Goal: Task Accomplishment & Management: Complete application form

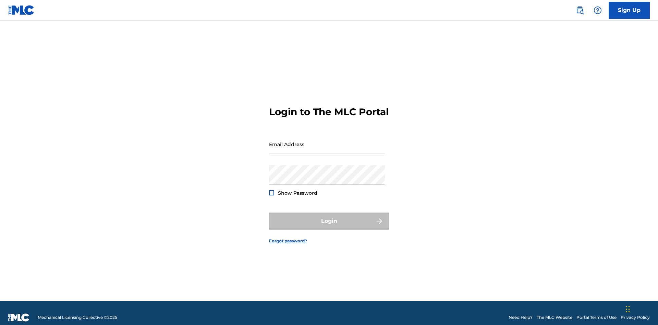
scroll to position [9, 0]
click at [327, 141] on input "Email Address" at bounding box center [327, 144] width 116 height 20
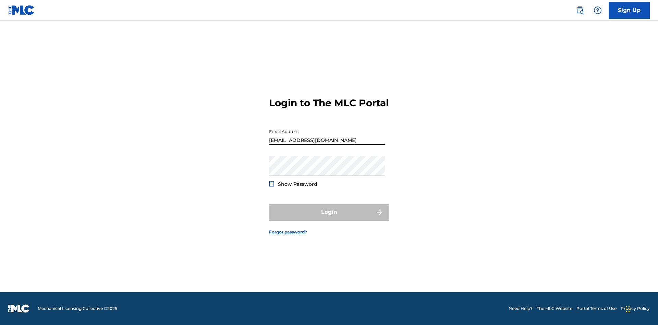
type input "Duke.McTesterson@gmail.com"
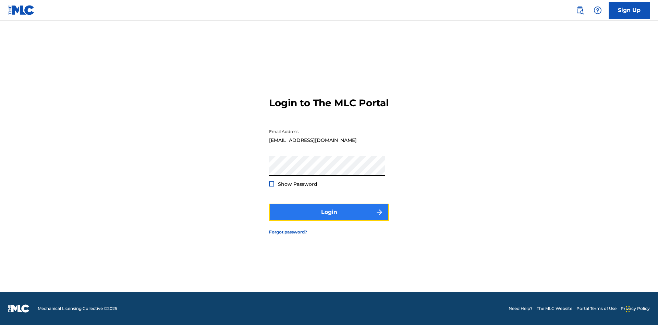
click at [329, 218] on button "Login" at bounding box center [329, 212] width 120 height 17
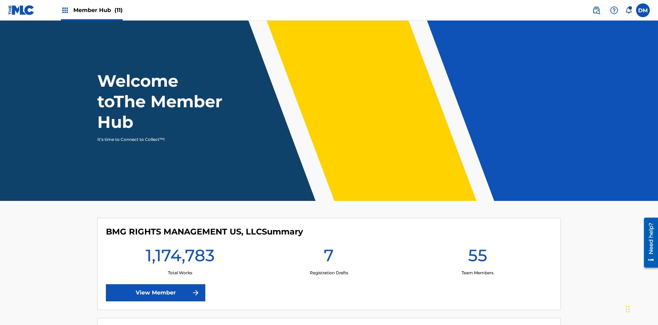
scroll to position [29, 0]
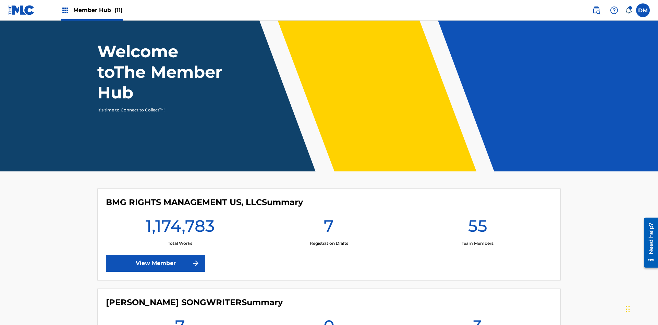
click at [92, 10] on span "Member Hub (11)" at bounding box center [97, 10] width 49 height 8
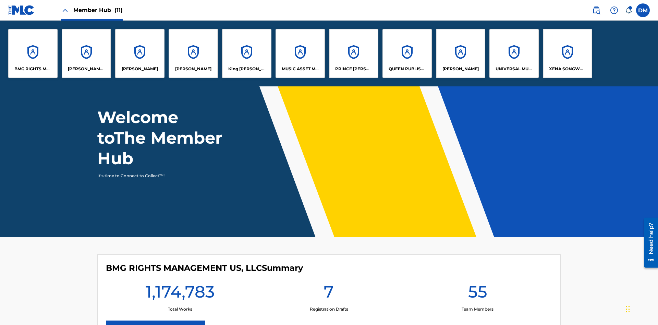
scroll to position [0, 0]
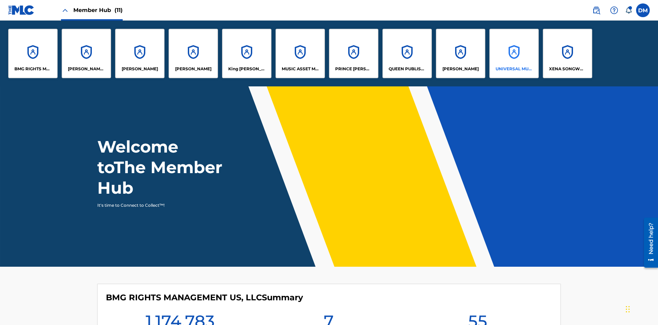
click at [514, 69] on p "UNIVERSAL MUSIC PUB GROUP" at bounding box center [514, 69] width 37 height 6
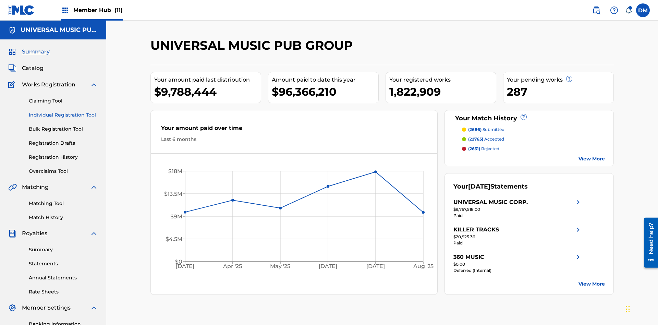
click at [63, 111] on link "Individual Registration Tool" at bounding box center [63, 114] width 69 height 7
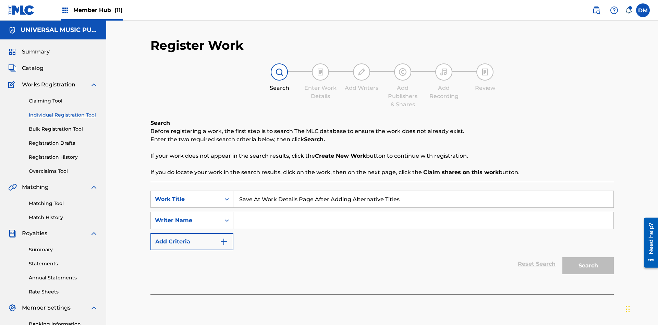
type input "Save At Work Details Page After Adding Alternative Titles"
click at [423, 212] on input "Search Form" at bounding box center [423, 220] width 380 height 16
click at [588, 257] on button "Search" at bounding box center [587, 265] width 51 height 17
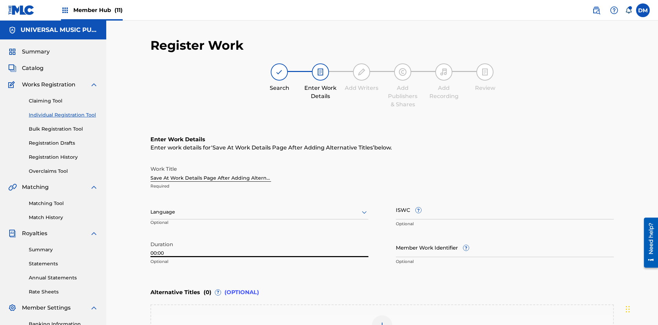
type input "00:00"
click at [364, 208] on icon at bounding box center [364, 212] width 8 height 8
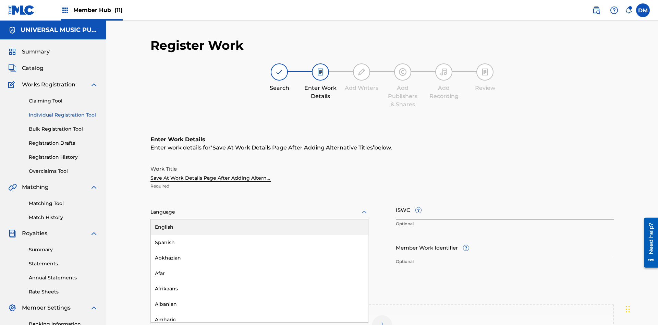
click at [259, 266] on div "Afar" at bounding box center [259, 273] width 217 height 15
click at [505, 237] on input "Member Work Identifier ?" at bounding box center [505, 247] width 218 height 20
type input "2025.09.19.15"
click at [505, 200] on input "ISWC ?" at bounding box center [505, 210] width 218 height 20
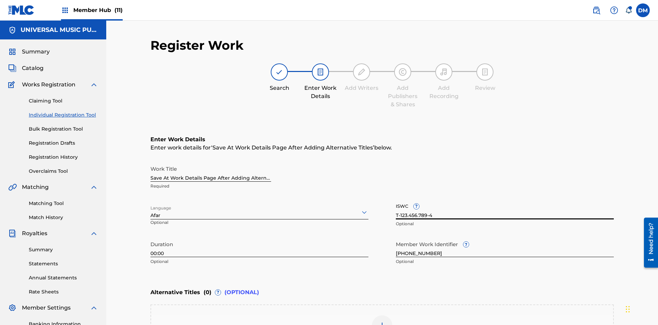
type input "T-123.456.789-4"
click at [382, 321] on img at bounding box center [382, 325] width 8 height 8
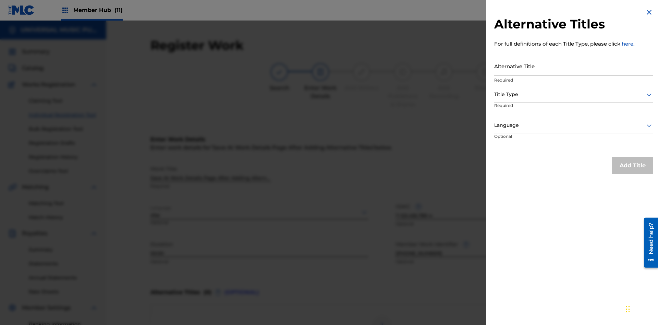
click at [574, 66] on input "Alternative Title" at bounding box center [573, 66] width 159 height 20
type input "Alt Title"
click at [574, 94] on div at bounding box center [573, 94] width 159 height 9
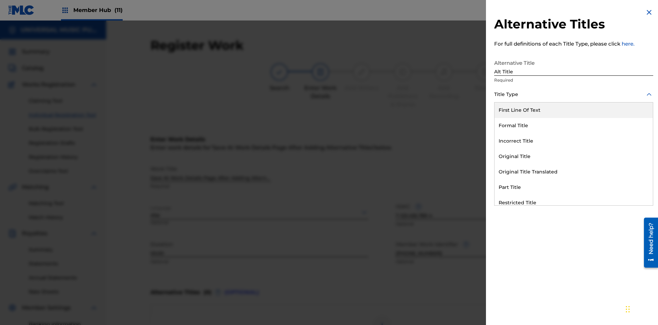
click at [574, 156] on div "Original Title" at bounding box center [574, 156] width 158 height 15
click at [574, 125] on div at bounding box center [573, 125] width 159 height 9
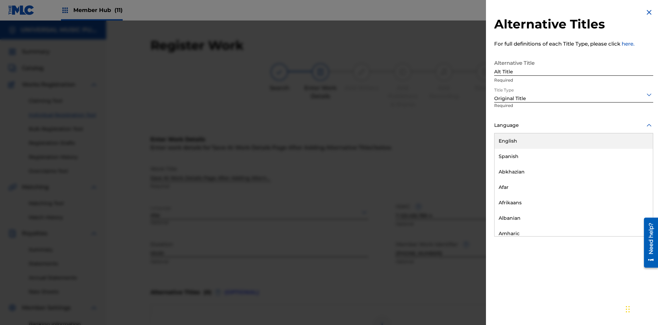
click at [633, 165] on button "Add Title" at bounding box center [632, 165] width 41 height 17
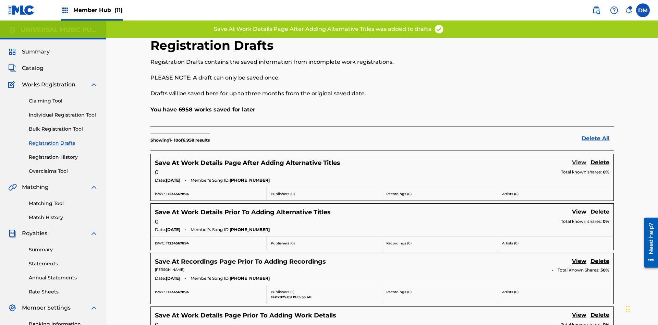
click at [579, 158] on link "View" at bounding box center [579, 162] width 14 height 9
